Goal: Book appointment/travel/reservation

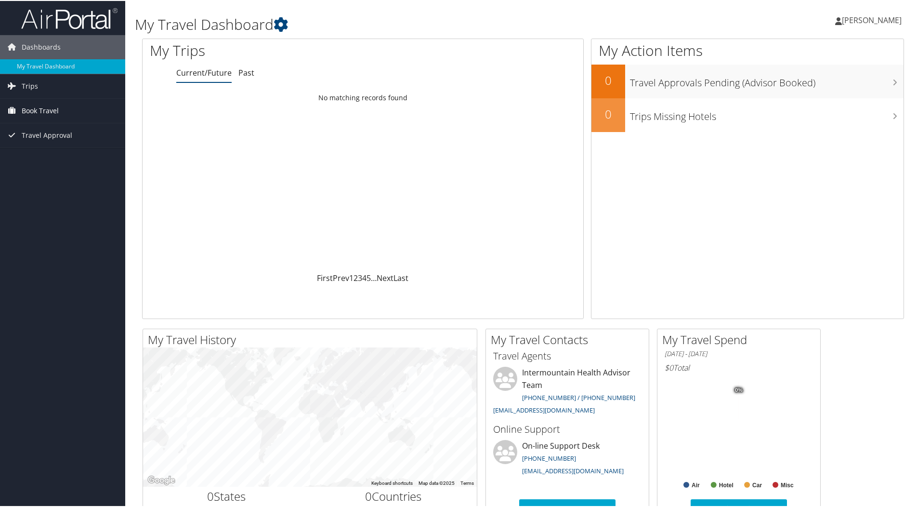
click at [48, 106] on span "Book Travel" at bounding box center [40, 110] width 37 height 24
click at [22, 106] on span "Book Travel" at bounding box center [40, 110] width 37 height 24
click at [10, 108] on icon at bounding box center [12, 109] width 14 height 14
click at [37, 110] on span "Book Travel" at bounding box center [40, 110] width 37 height 24
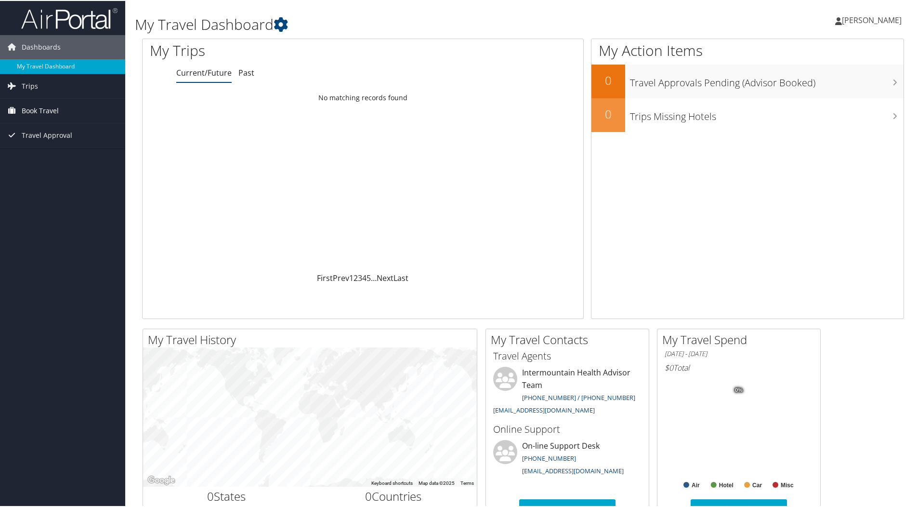
click at [30, 107] on span "Book Travel" at bounding box center [40, 110] width 37 height 24
click at [41, 160] on link "Book/Manage Online Trips" at bounding box center [62, 158] width 125 height 14
